Goal: Find specific fact: Find specific fact

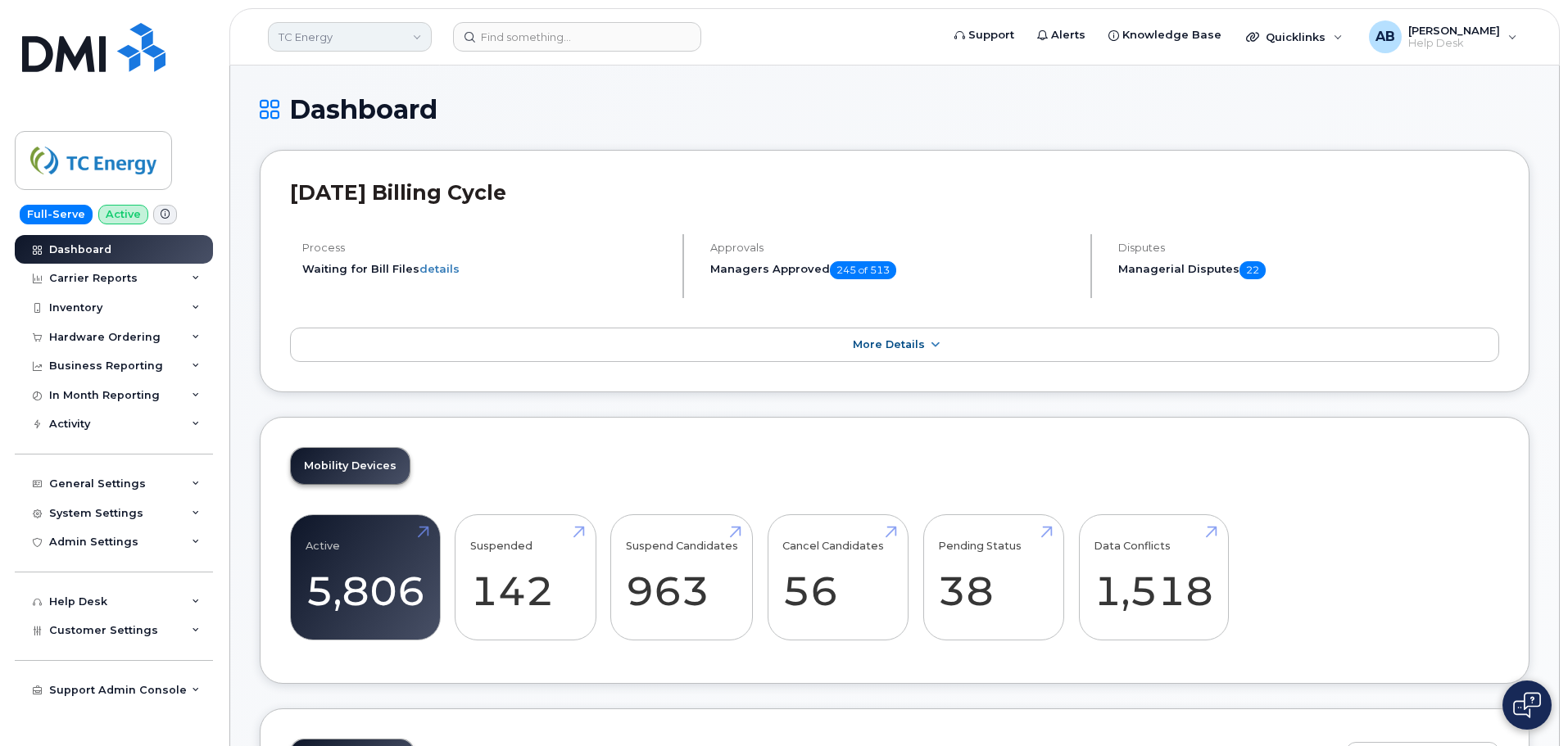
click at [344, 25] on link "TC Energy" at bounding box center [350, 36] width 164 height 29
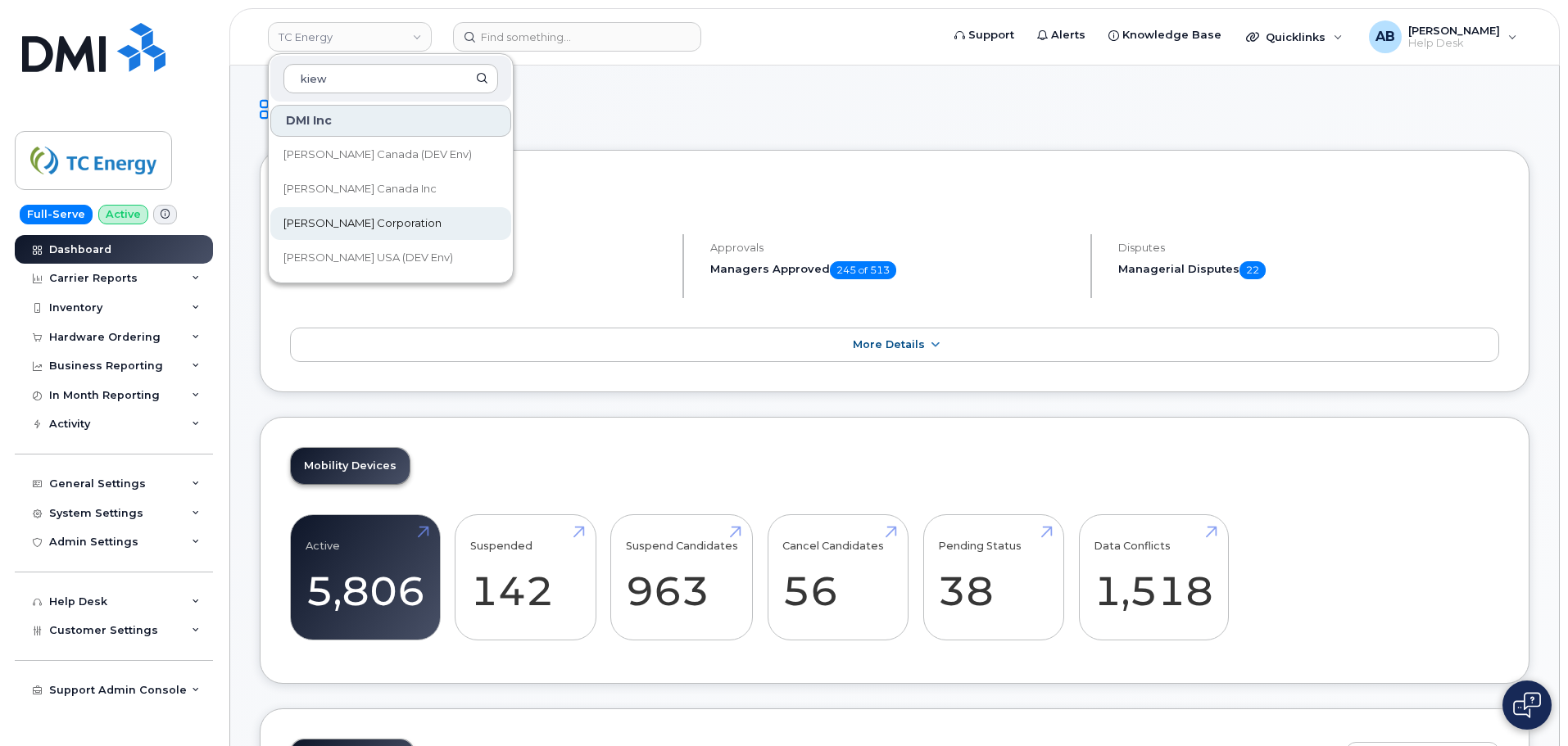
type input "kiew"
click at [390, 230] on link "[PERSON_NAME] Corporation" at bounding box center [390, 224] width 241 height 33
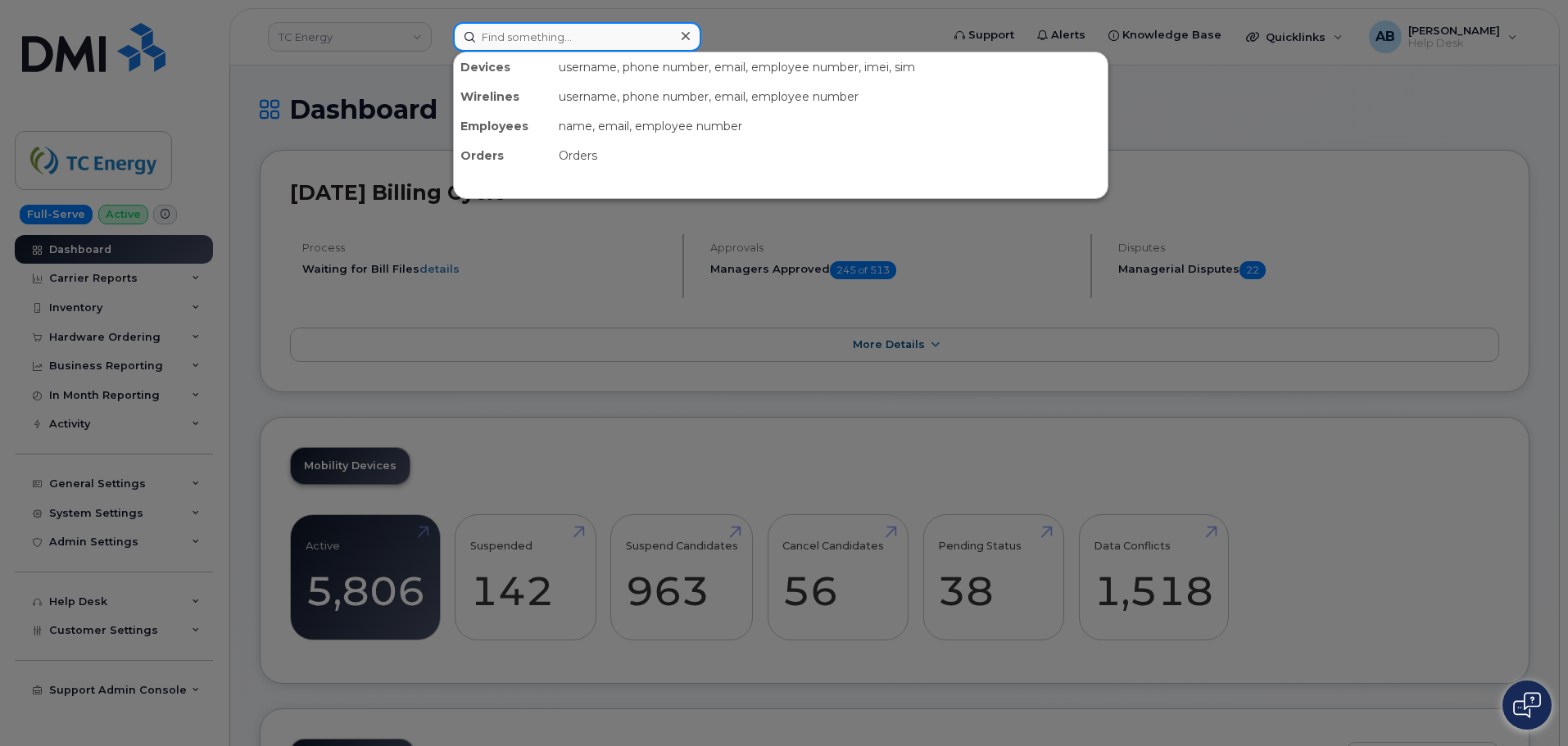
click at [516, 42] on input at bounding box center [577, 36] width 248 height 29
click at [751, 1] on div at bounding box center [784, 373] width 1568 height 746
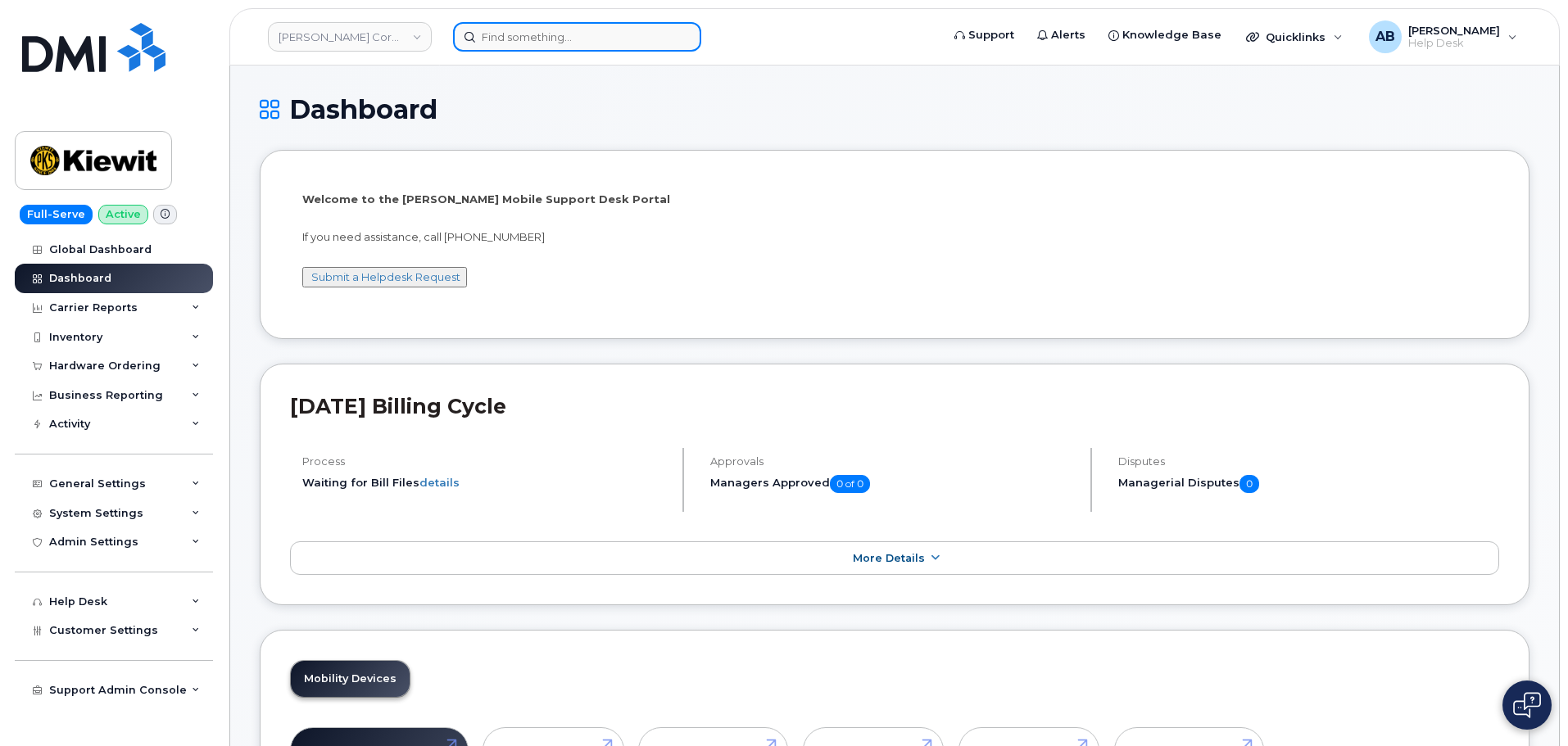
click at [545, 39] on input at bounding box center [577, 36] width 248 height 29
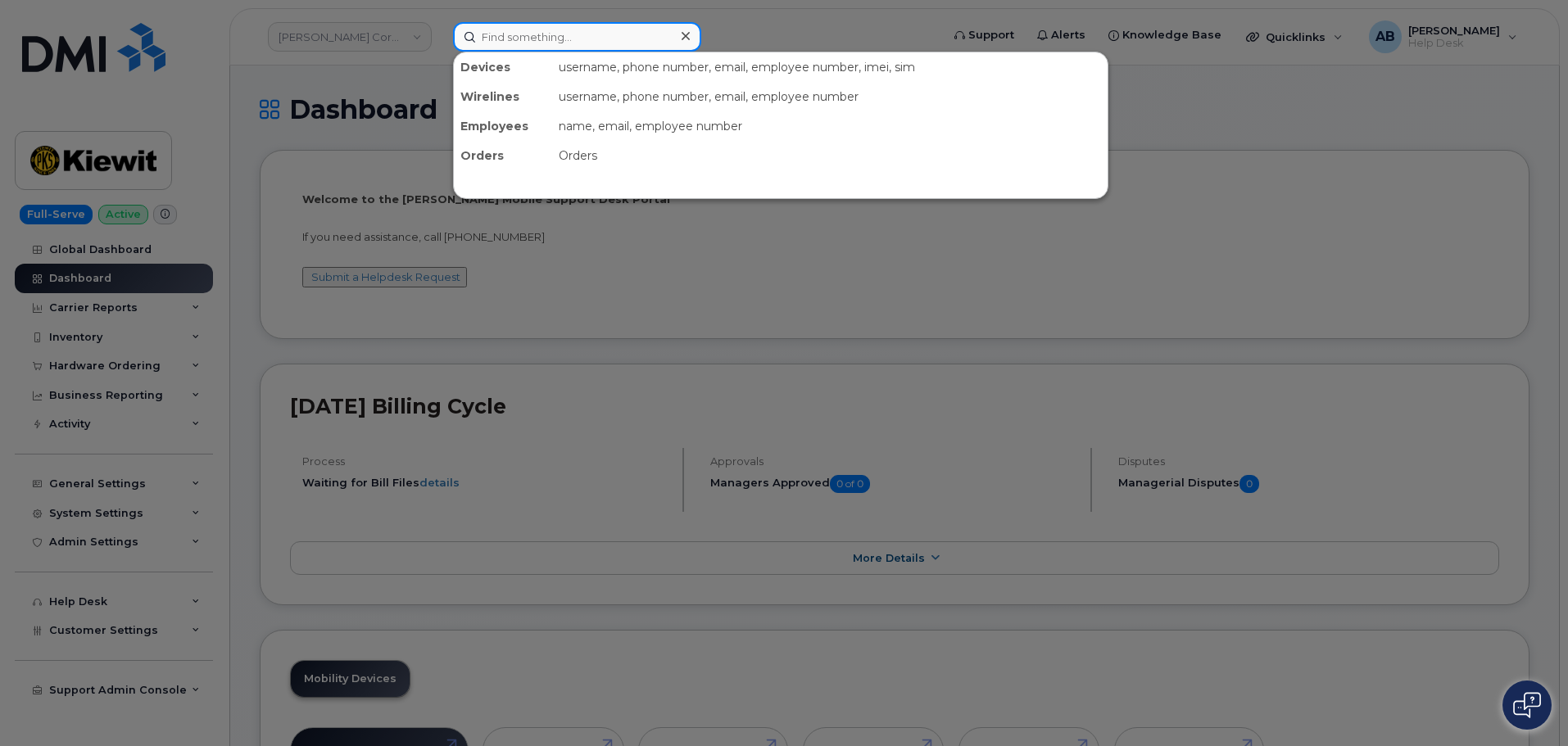
paste input "3613856140"
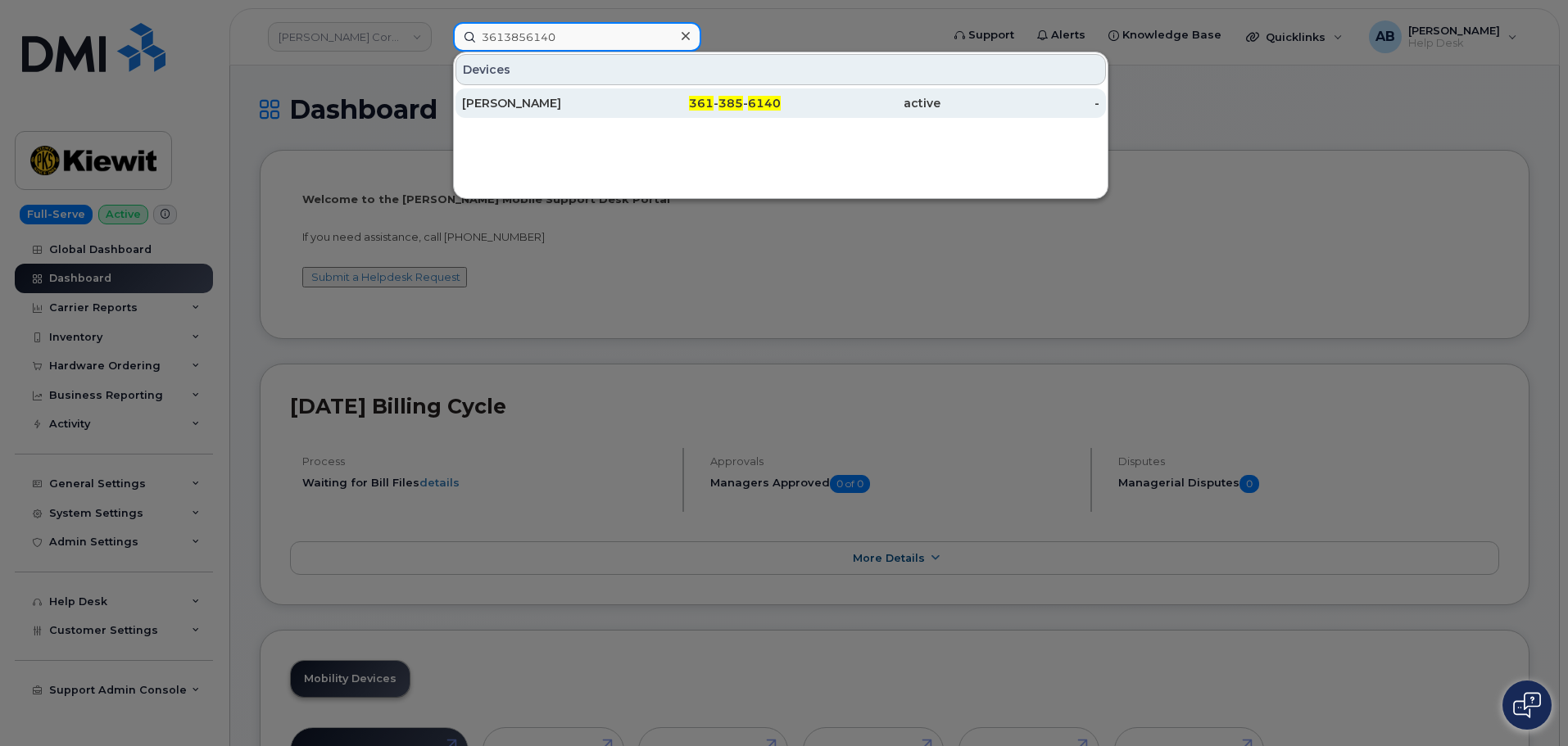
type input "3613856140"
click at [632, 110] on div "361 - 385 - 6140" at bounding box center [701, 103] width 160 height 16
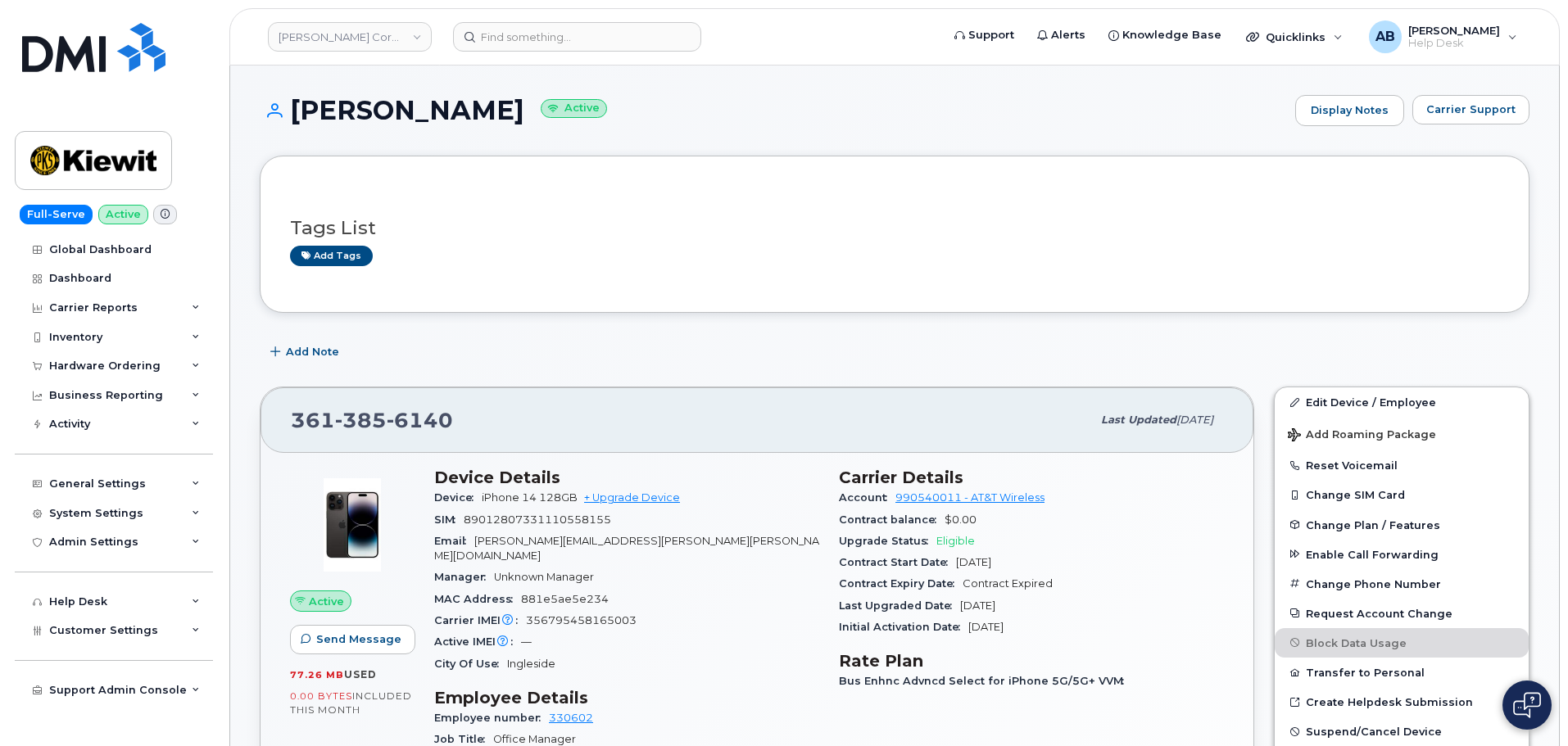
click at [396, 412] on span "6140" at bounding box center [420, 420] width 66 height 25
click at [395, 412] on span "6140" at bounding box center [420, 420] width 66 height 25
copy span "[PHONE_NUMBER]"
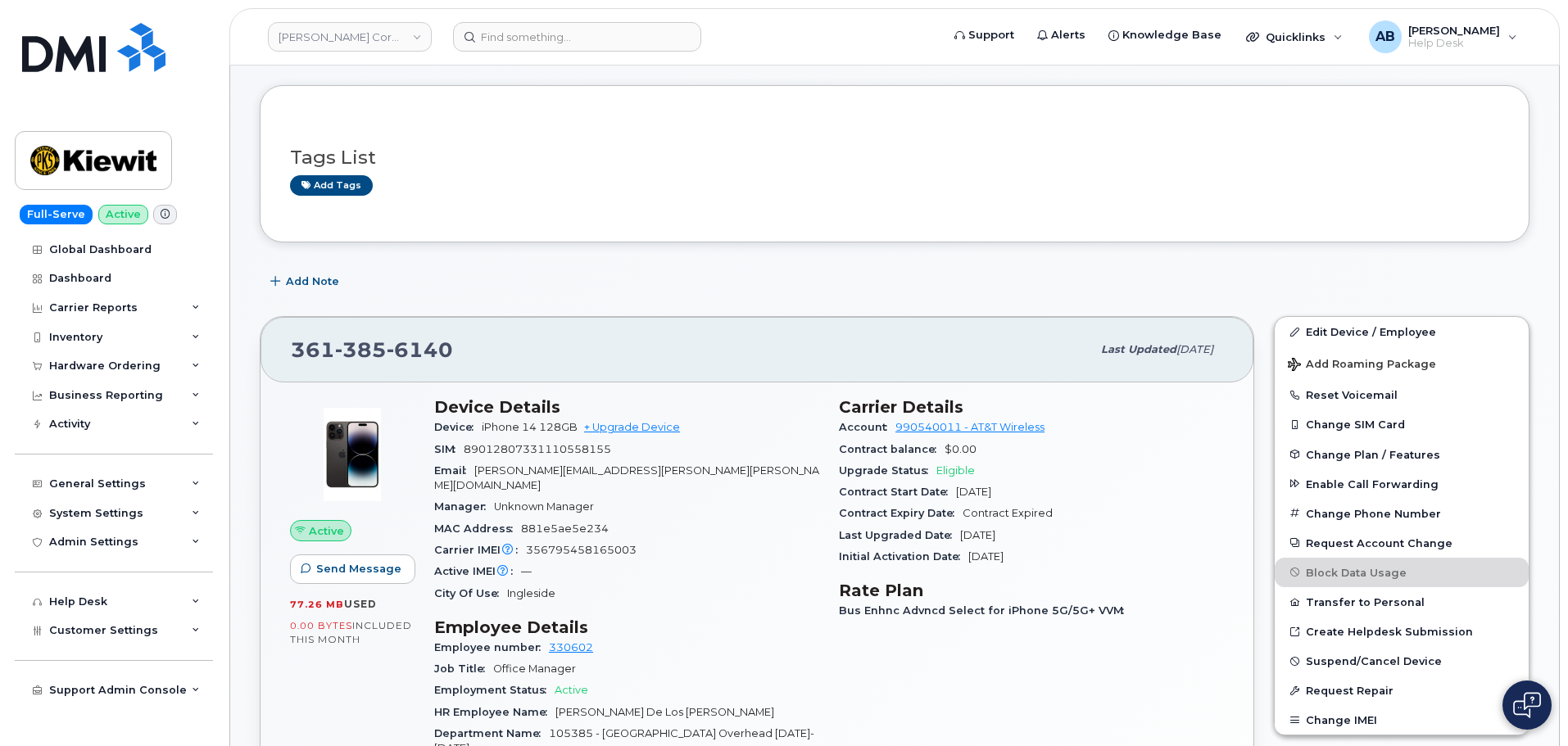
scroll to position [164, 0]
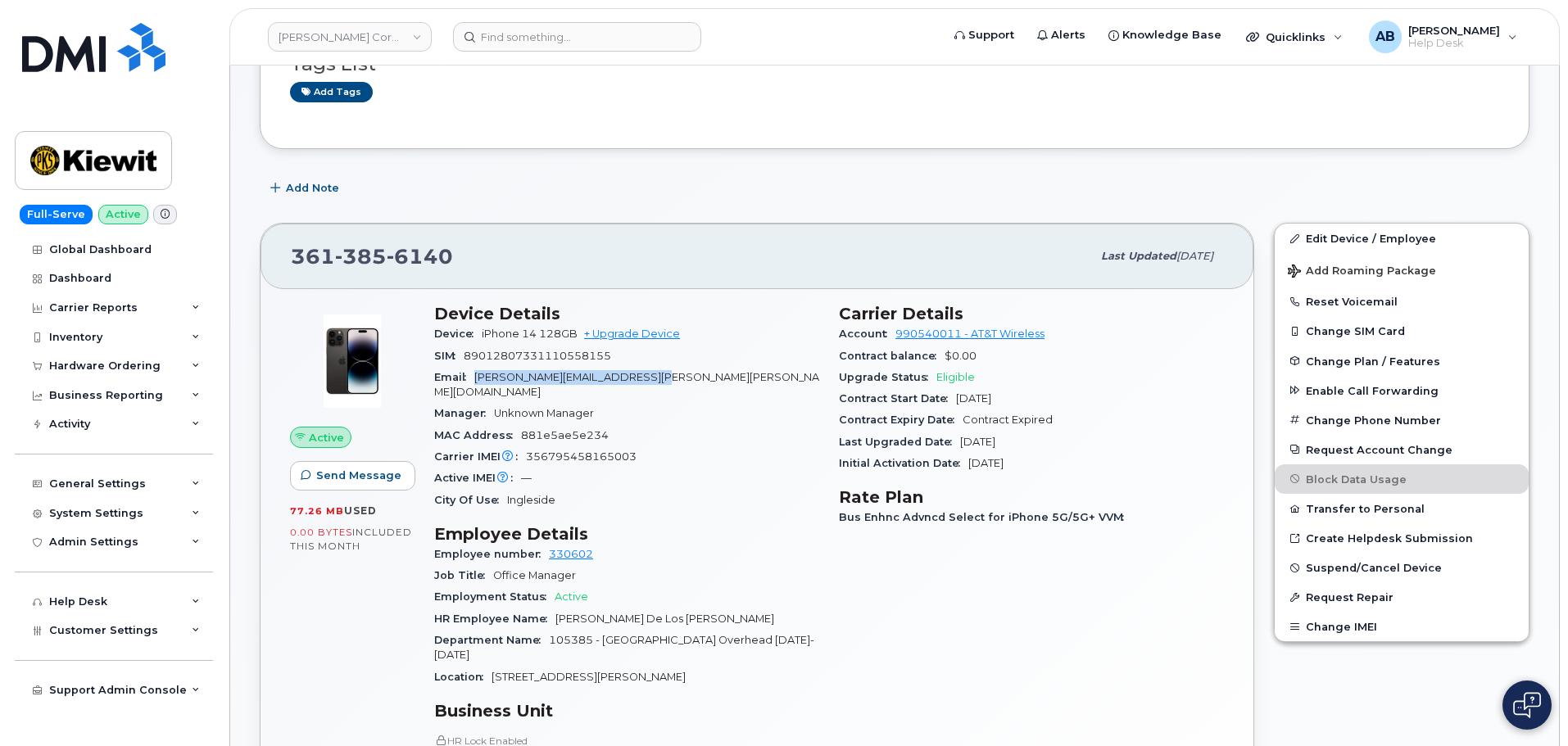
drag, startPoint x: 474, startPoint y: 378, endPoint x: 694, endPoint y: 383, distance: 220.1
click at [694, 383] on div "Email [PERSON_NAME][EMAIL_ADDRESS][PERSON_NAME][PERSON_NAME][DOMAIN_NAME]" at bounding box center [627, 385] width 385 height 37
copy span "[PERSON_NAME][EMAIL_ADDRESS][PERSON_NAME][PERSON_NAME][DOMAIN_NAME]"
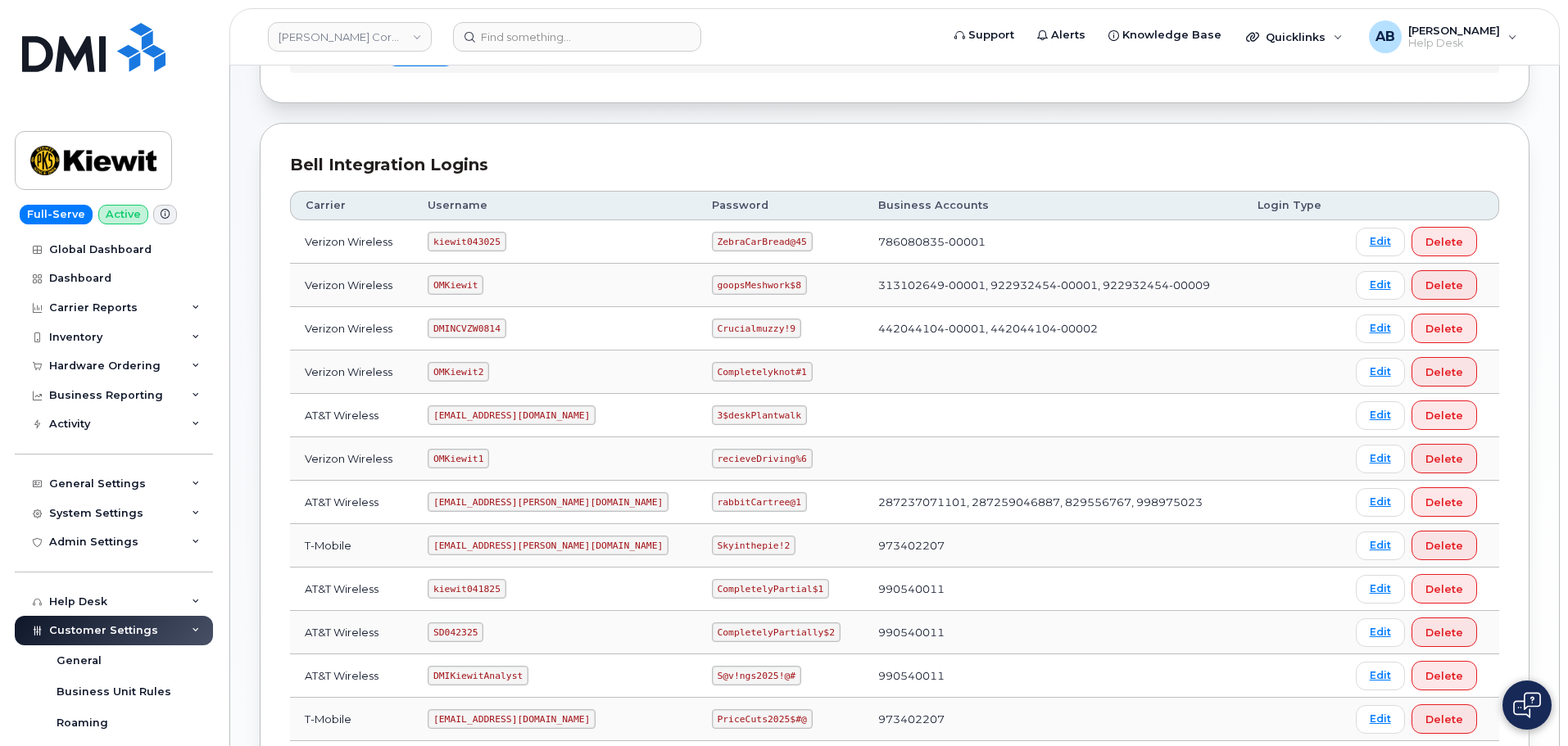
scroll to position [164, 0]
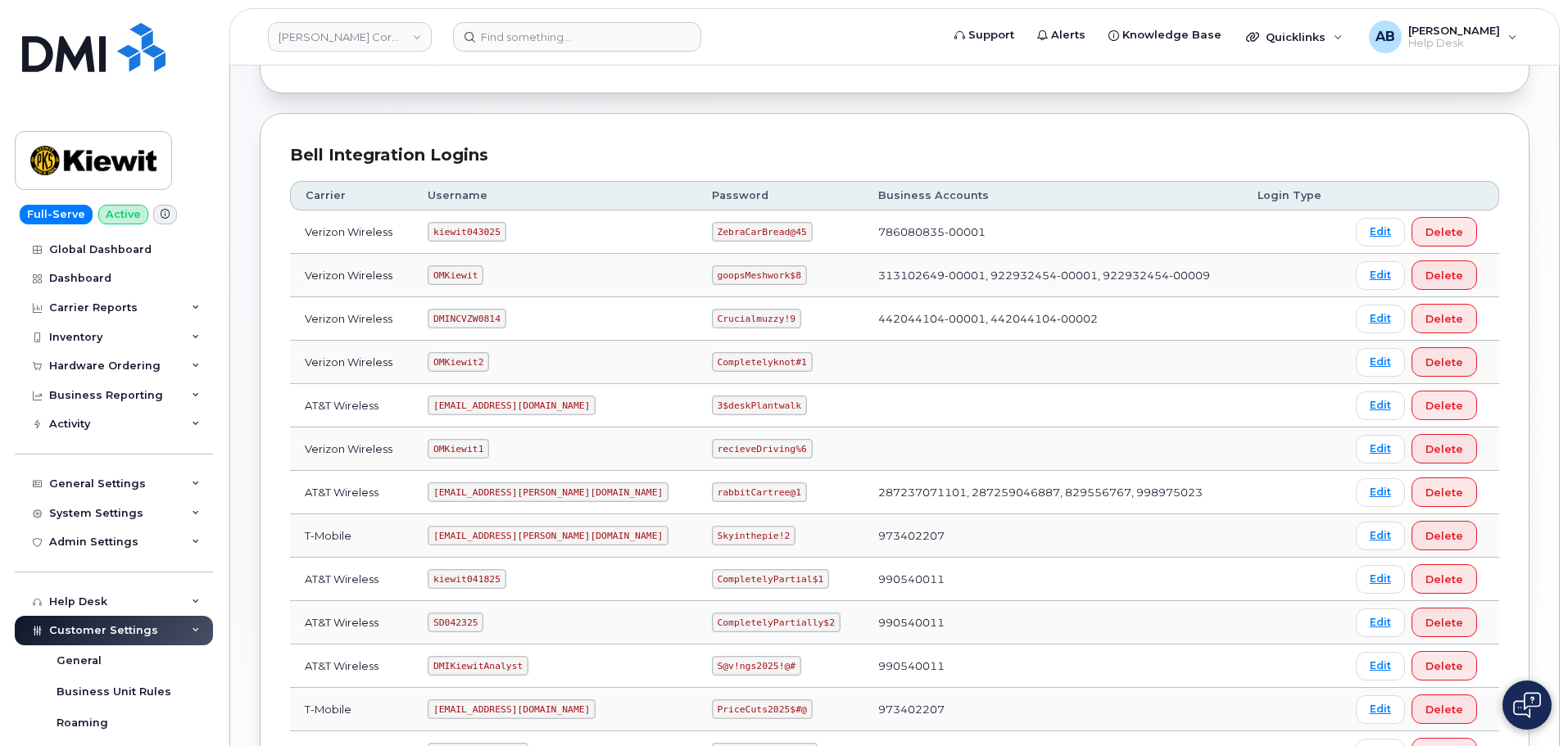
click at [480, 580] on code "kiewit041825" at bounding box center [466, 579] width 77 height 20
copy code "kiewit041825"
click at [731, 578] on code "CompletelyPartial$1" at bounding box center [770, 579] width 117 height 20
click at [727, 576] on code "CompletelyPartial$1" at bounding box center [770, 579] width 117 height 20
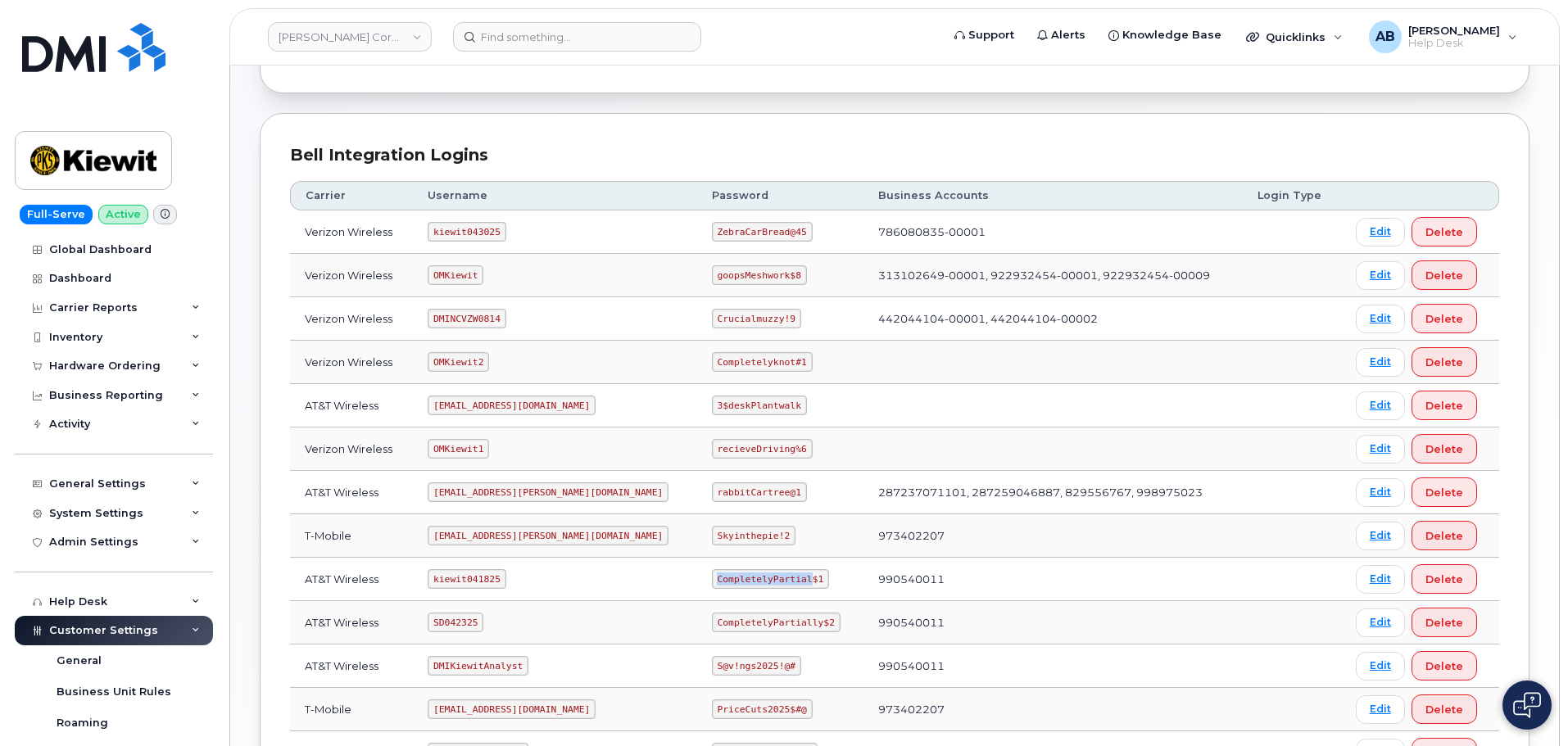
click at [727, 576] on code "CompletelyPartial$1" at bounding box center [770, 579] width 117 height 20
copy code "CompletelyPartial$1"
click at [548, 344] on td "OMKiewit2" at bounding box center [554, 363] width 284 height 43
